Goal: Navigation & Orientation: Find specific page/section

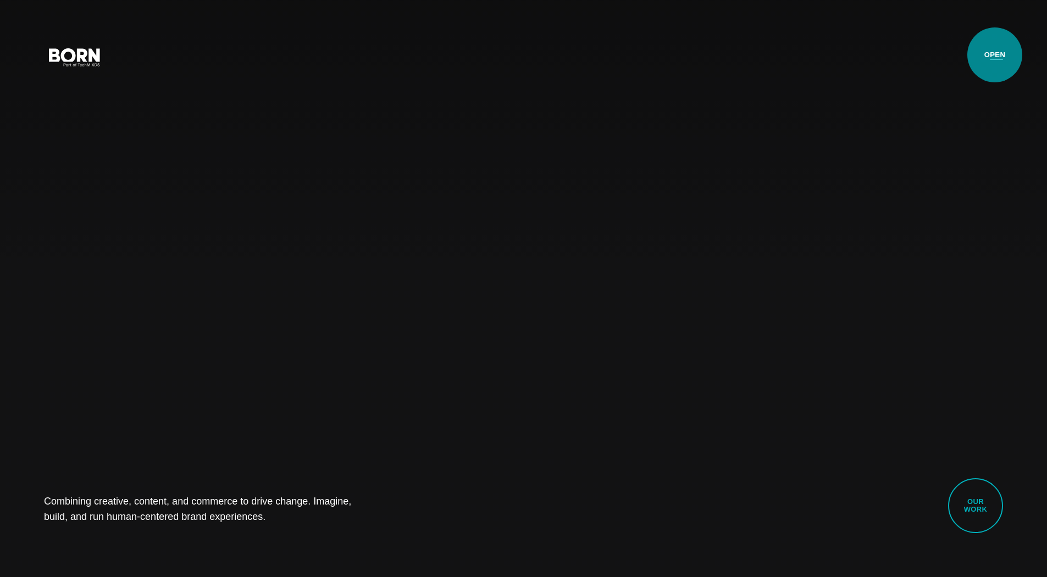
click at [994, 55] on button "Primary Menu" at bounding box center [996, 56] width 26 height 23
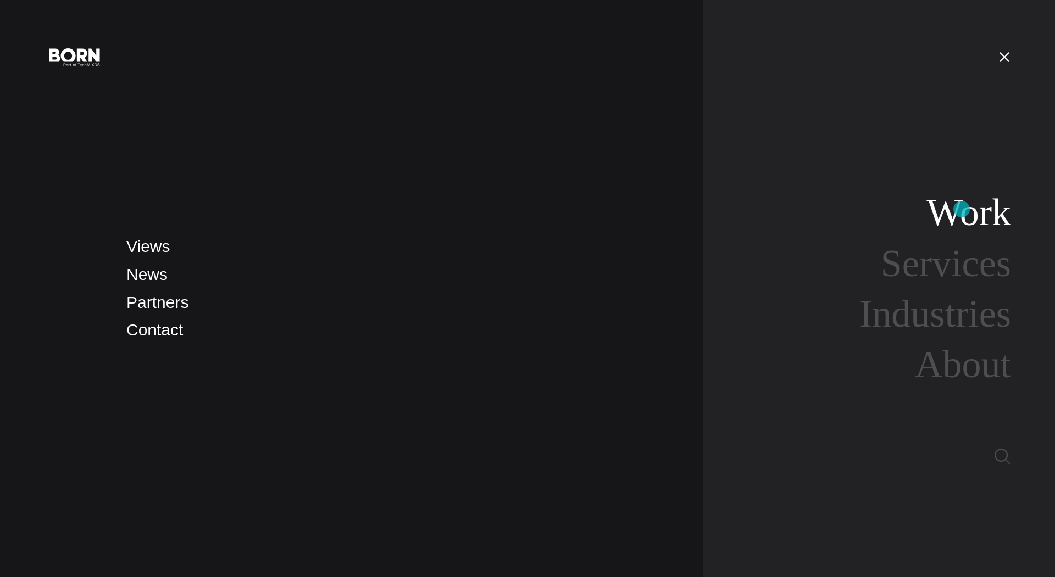
click at [961, 209] on link "Work" at bounding box center [968, 212] width 85 height 42
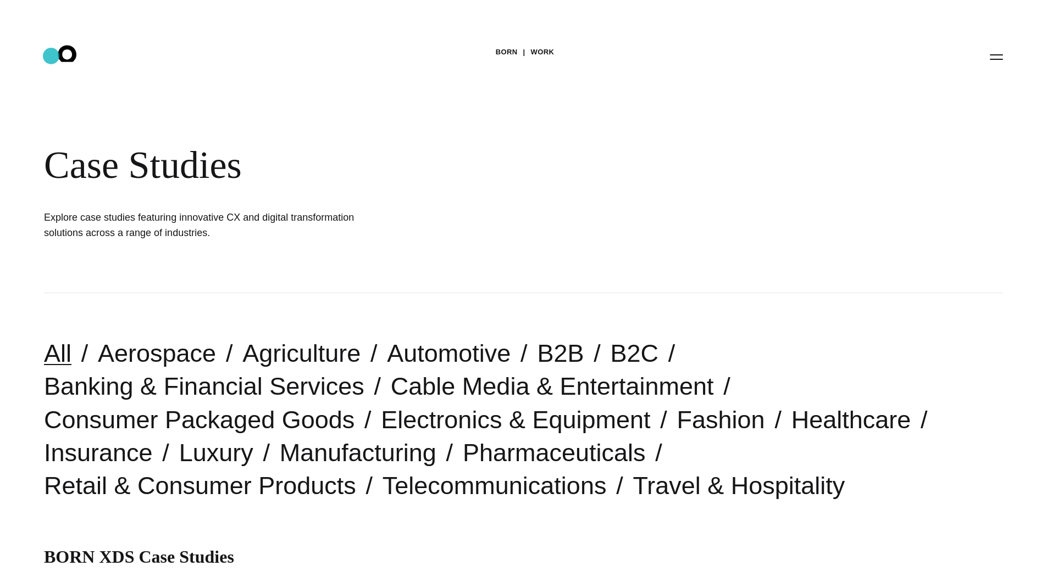
click at [51, 56] on icon ".st0{display:none;} .st1{display:inline;} .st2{font-family:'HelveticaNeue-Mediu…" at bounding box center [75, 56] width 70 height 29
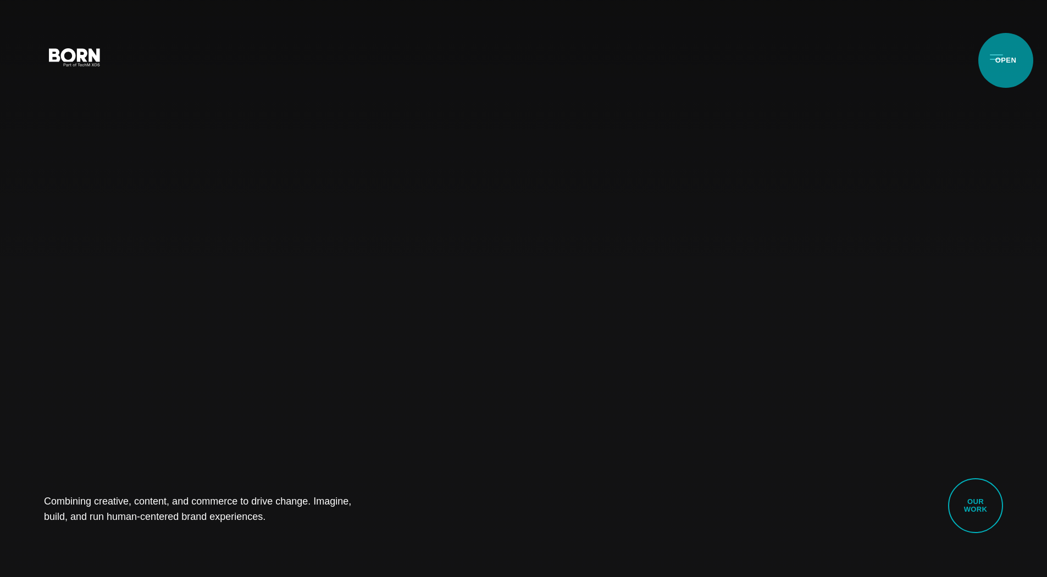
click at [1008, 65] on button "Primary Menu" at bounding box center [996, 56] width 26 height 23
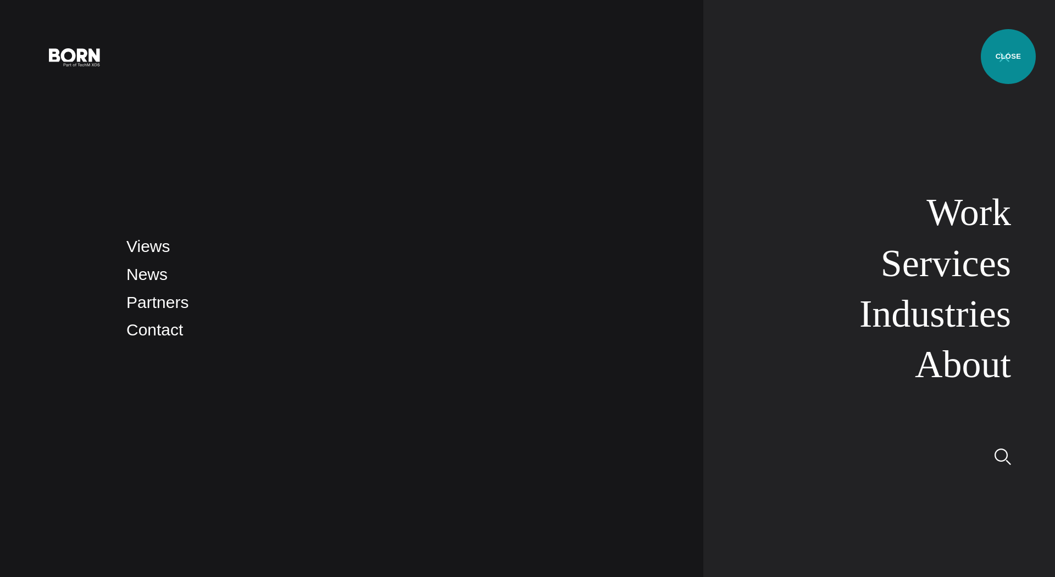
click at [1008, 56] on button "Primary Menu" at bounding box center [1004, 56] width 26 height 23
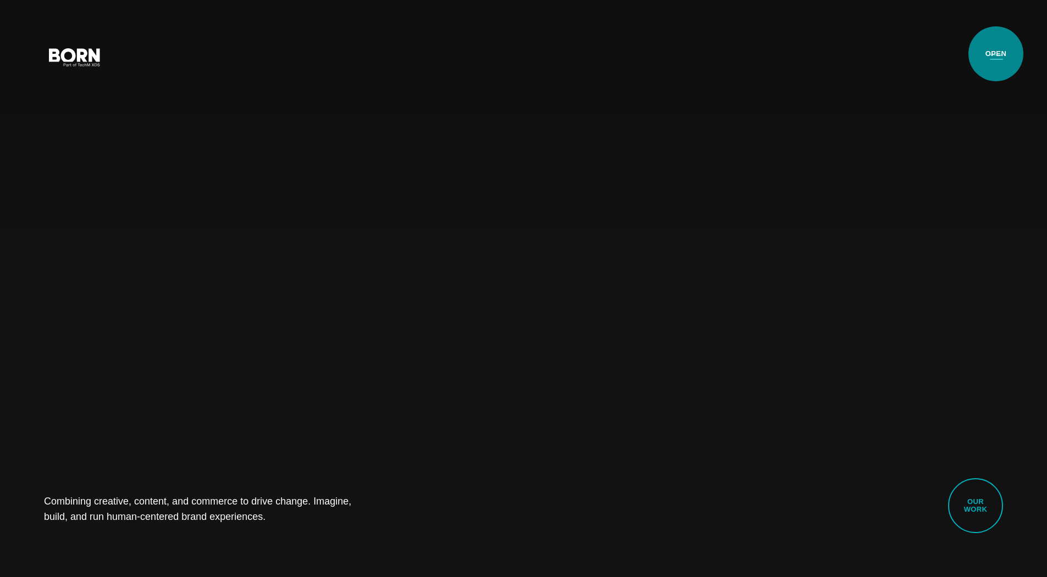
click at [995, 54] on button "Primary Menu" at bounding box center [996, 56] width 26 height 23
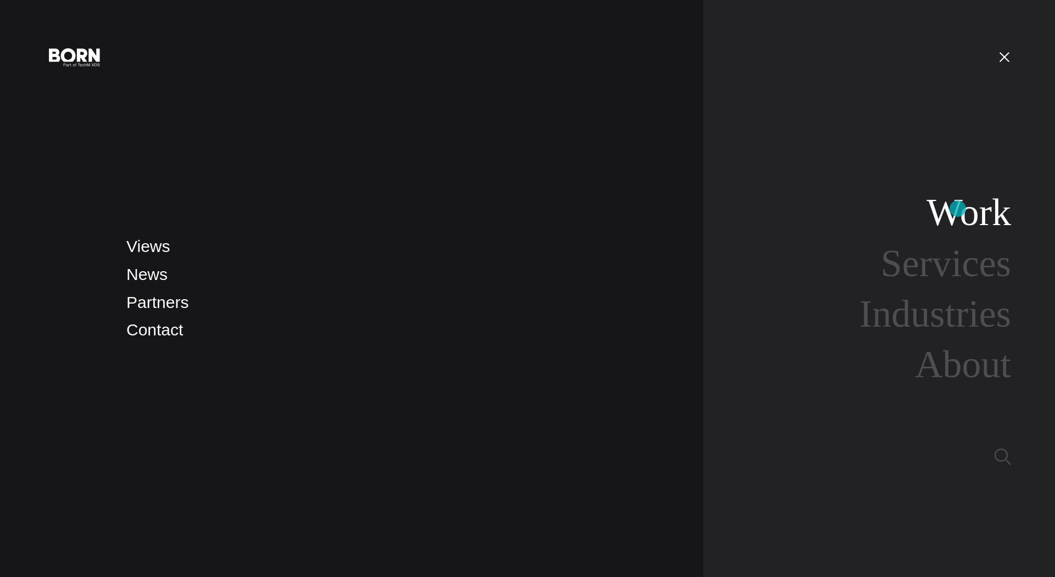
click at [958, 209] on link "Work" at bounding box center [968, 212] width 85 height 42
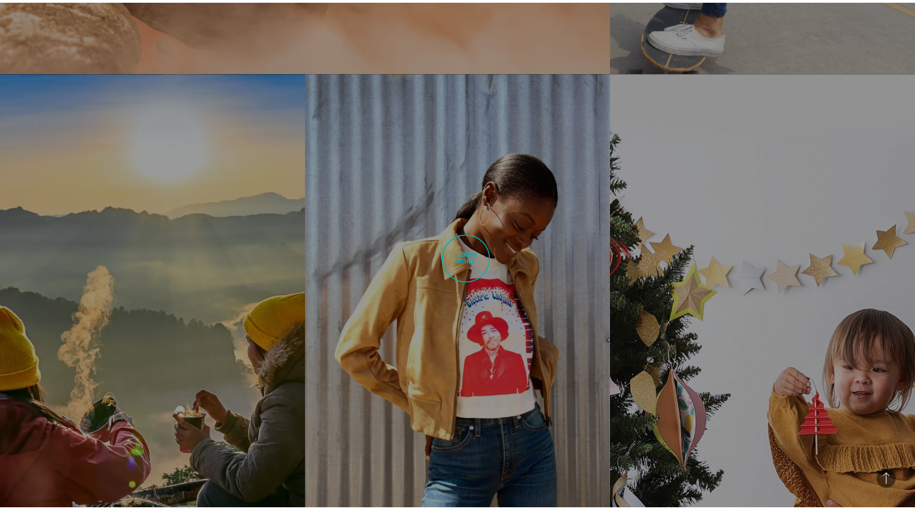
scroll to position [1078, 0]
